Goal: Task Accomplishment & Management: Complete application form

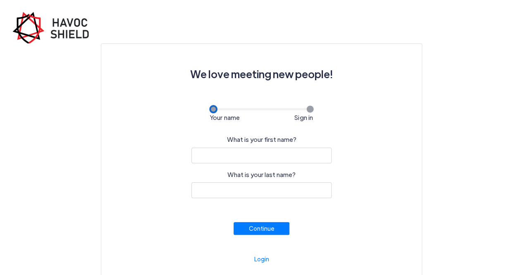
click at [255, 161] on input "What is your first name?" at bounding box center [261, 155] width 140 height 16
type input "[PERSON_NAME]"
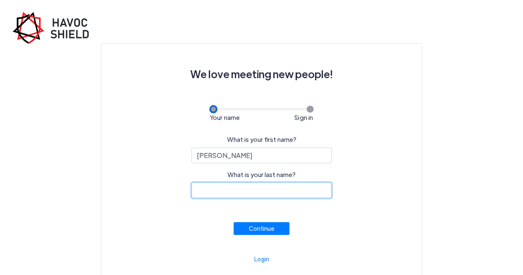
click at [252, 187] on input "What is your last name?" at bounding box center [261, 190] width 140 height 16
click at [249, 187] on input "What is your last name?" at bounding box center [261, 190] width 140 height 16
type input "e"
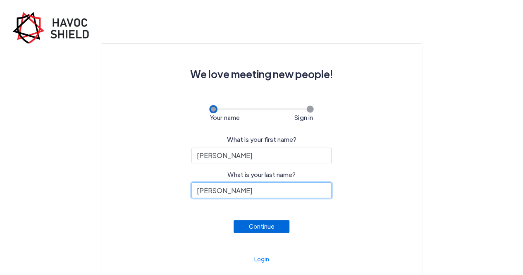
type input "[PERSON_NAME]"
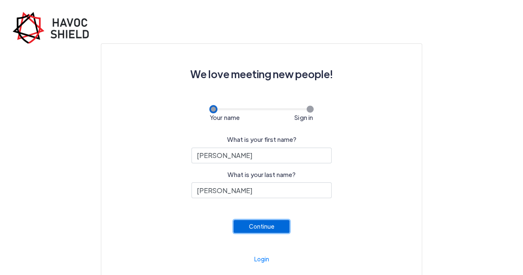
click at [261, 226] on button "Continue" at bounding box center [261, 226] width 56 height 13
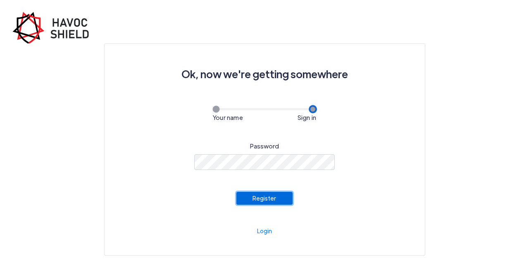
click at [269, 200] on button "Register" at bounding box center [264, 198] width 56 height 13
click at [264, 232] on link "Login" at bounding box center [264, 230] width 15 height 7
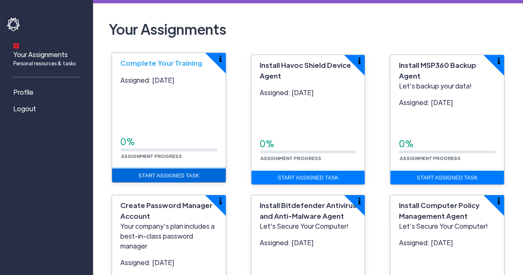
click at [165, 174] on link "Start Assigned Task" at bounding box center [169, 176] width 114 height 14
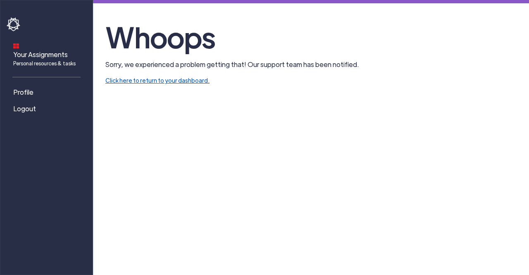
click at [177, 83] on link "Click here to return to your dashboard." at bounding box center [157, 79] width 104 height 7
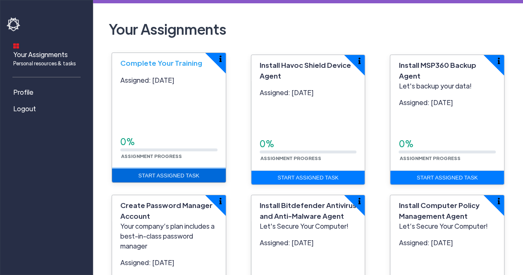
click at [144, 174] on link "Start Assigned Task" at bounding box center [169, 176] width 114 height 14
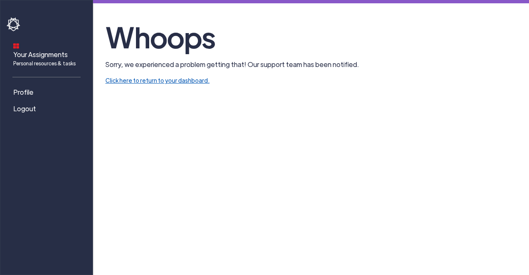
click at [145, 81] on link "Click here to return to your dashboard." at bounding box center [157, 79] width 104 height 7
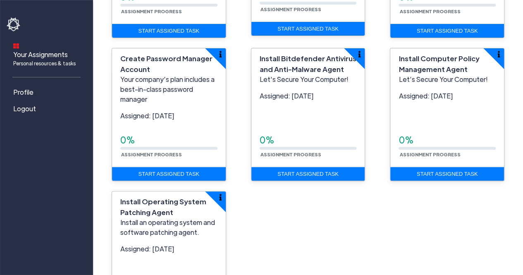
scroll to position [202, 0]
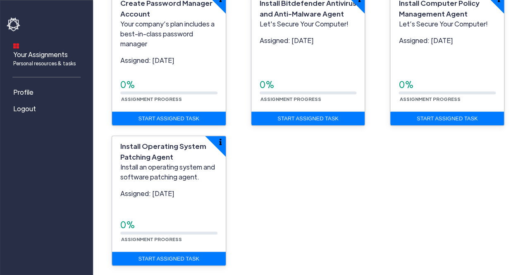
click at [2, 185] on div "Your Assignments Personal resources & tasks Profile Logout" at bounding box center [46, 137] width 93 height 275
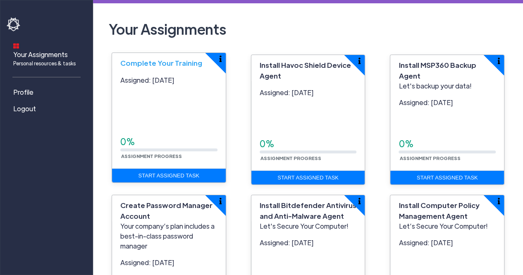
click at [158, 62] on span "Complete Your Training" at bounding box center [161, 62] width 82 height 9
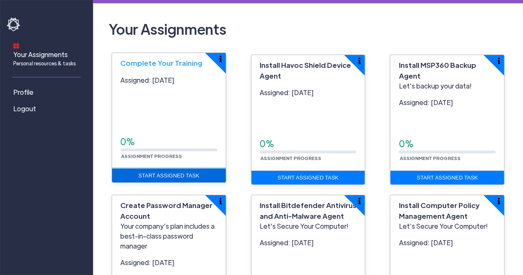
click at [165, 173] on link "Start Assigned Task" at bounding box center [169, 176] width 114 height 14
